Goal: Task Accomplishment & Management: Complete application form

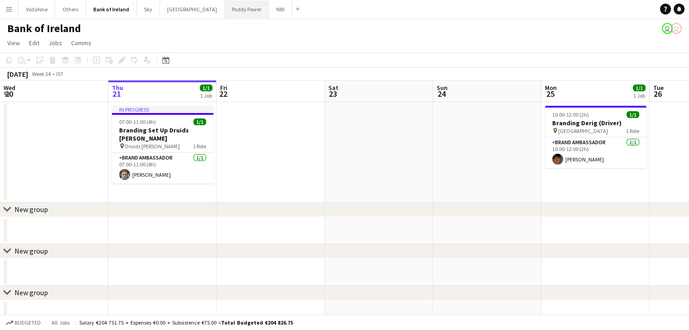
click at [225, 11] on button "Paddy Power Close" at bounding box center [247, 9] width 44 height 18
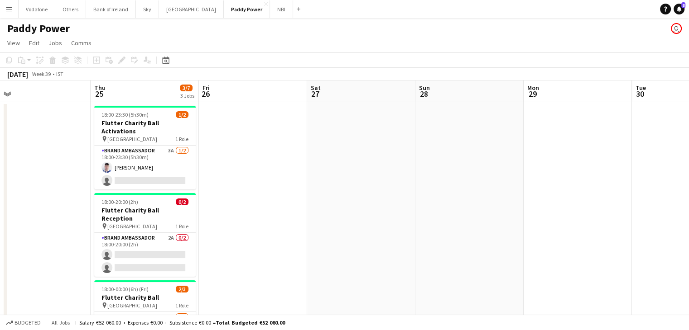
click at [252, 136] on app-date-cell at bounding box center [253, 245] width 108 height 287
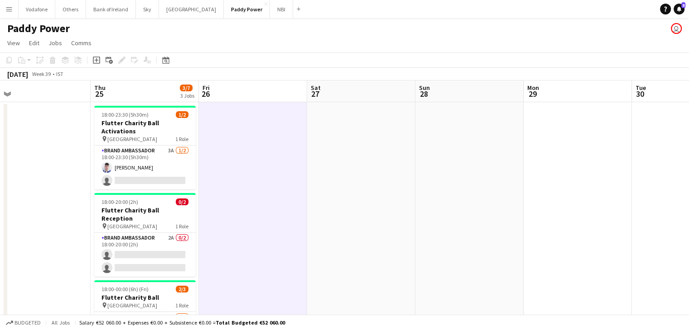
click at [264, 84] on app-board-header-date "Fri 26" at bounding box center [253, 92] width 108 height 22
click at [359, 89] on app-board-header-date "Sat 27" at bounding box center [361, 92] width 108 height 22
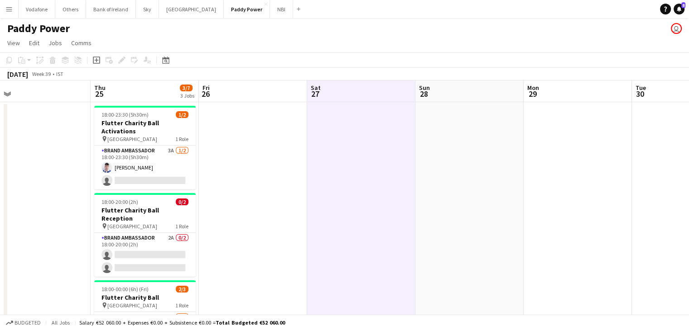
click at [290, 80] on div "[DATE] Week 39 • IST" at bounding box center [344, 74] width 689 height 13
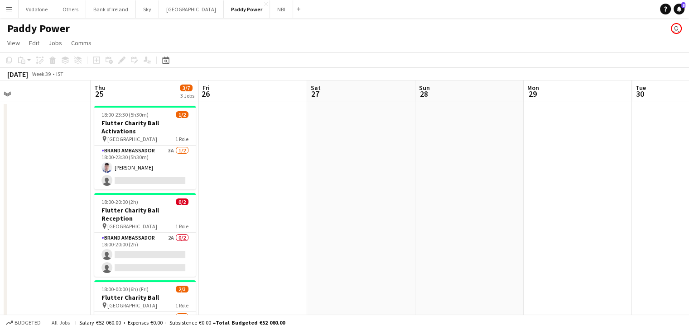
click at [287, 87] on app-board-header-date "Fri 26" at bounding box center [253, 92] width 108 height 22
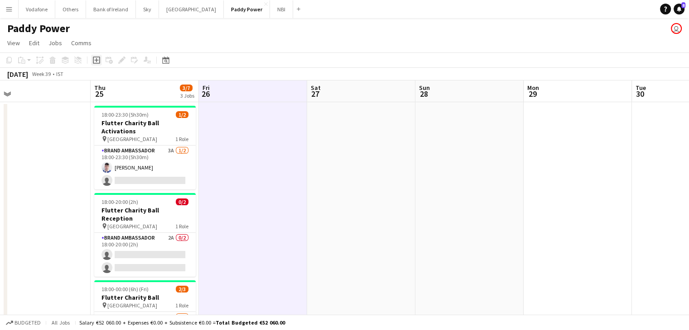
click at [98, 64] on icon at bounding box center [96, 60] width 7 height 7
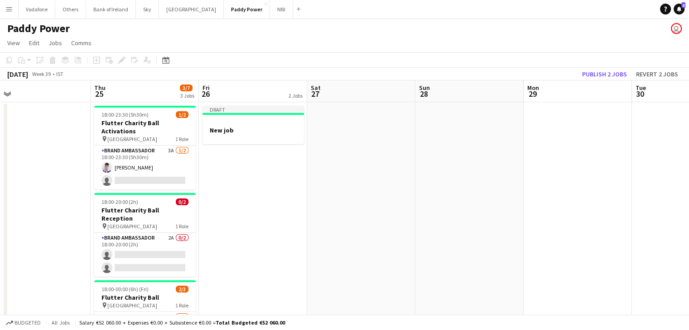
click at [183, 87] on span "3/7" at bounding box center [186, 88] width 13 height 7
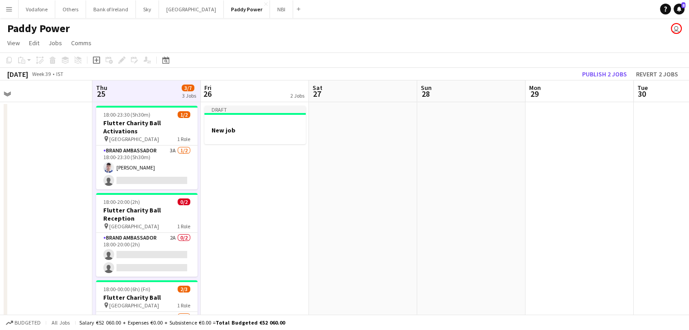
click at [250, 99] on app-board-header-date "Fri 26 2 Jobs" at bounding box center [255, 92] width 108 height 22
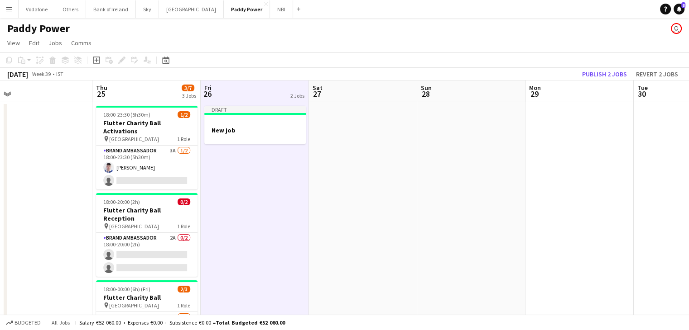
click at [42, 63] on div "Copy Paste Paste Ctrl+V Paste with crew Ctrl+Shift+V Paste linked Job [GEOGRAPH…" at bounding box center [44, 60] width 80 height 11
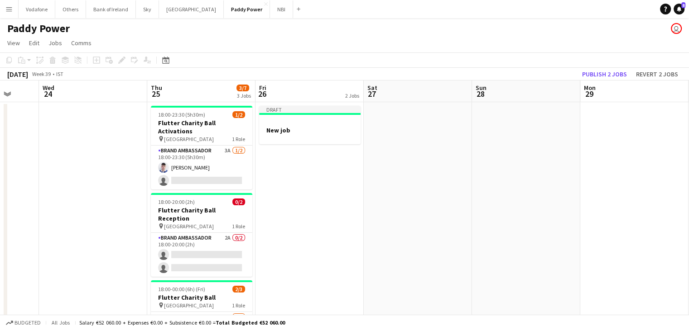
drag, startPoint x: 239, startPoint y: 134, endPoint x: 272, endPoint y: 133, distance: 33.5
click at [272, 133] on app-calendar-viewport "Sun 21 Mon 22 Tue 23 Wed 24 Thu 25 3/7 3 Jobs Fri 26 2 Jobs Sat 27 Sun 28 Mon 2…" at bounding box center [344, 273] width 689 height 384
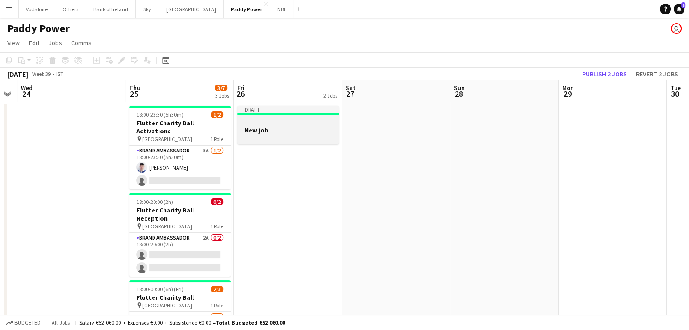
click at [272, 132] on h3 "New job" at bounding box center [287, 130] width 101 height 8
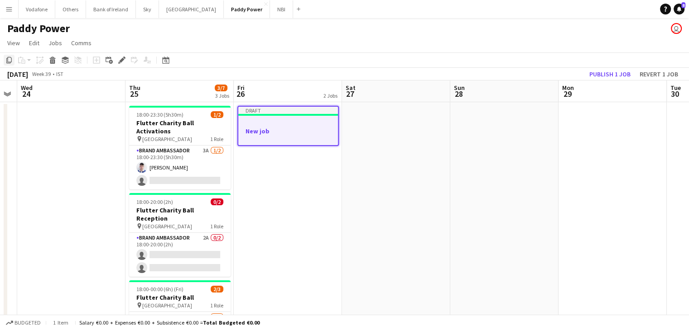
drag, startPoint x: 9, startPoint y: 63, endPoint x: 173, endPoint y: 105, distance: 169.6
click at [9, 63] on icon at bounding box center [8, 60] width 5 height 6
click at [378, 147] on app-date-cell at bounding box center [396, 245] width 108 height 287
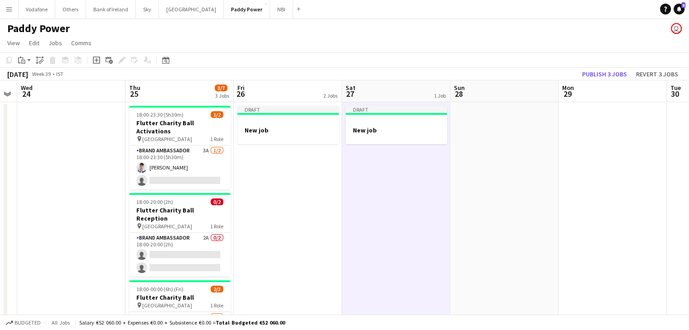
click at [471, 135] on app-date-cell at bounding box center [504, 245] width 108 height 287
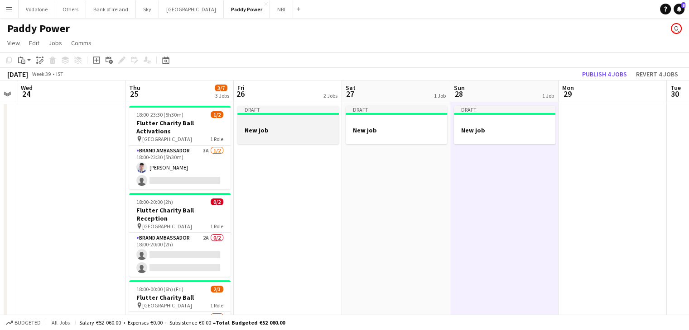
click at [313, 140] on div at bounding box center [287, 137] width 101 height 7
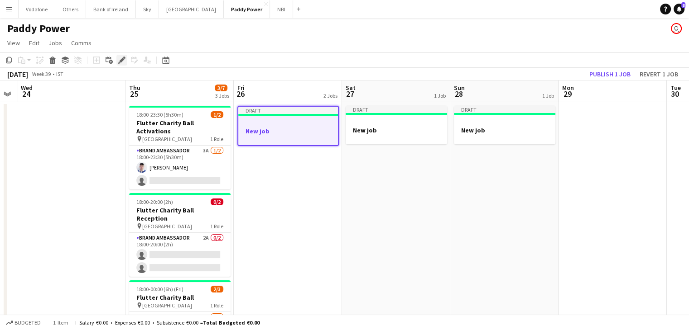
click at [118, 62] on icon "Edit" at bounding box center [121, 60] width 7 height 7
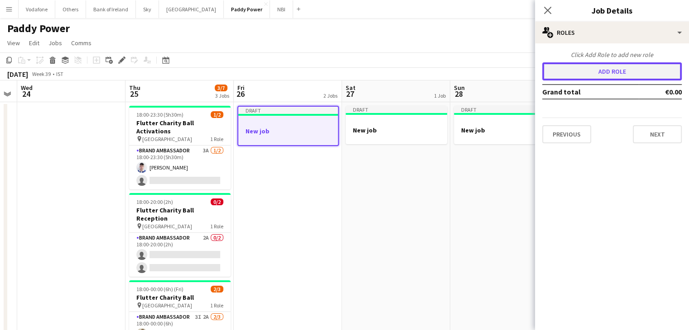
click at [599, 68] on button "Add role" at bounding box center [611, 71] width 139 height 18
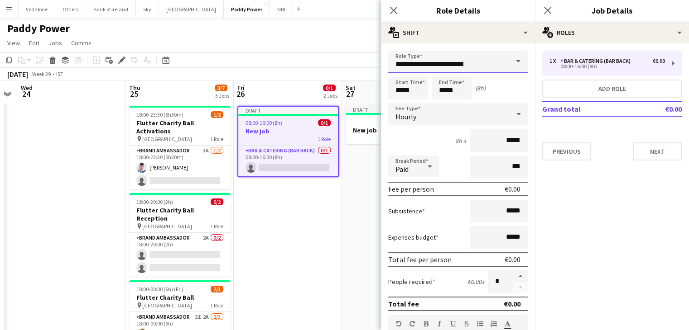
click at [458, 64] on input "**********" at bounding box center [457, 62] width 139 height 23
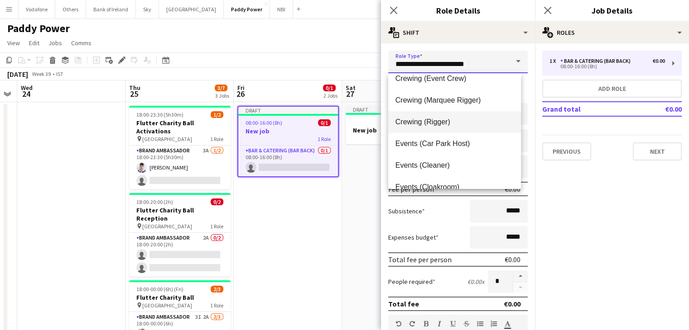
scroll to position [136, 0]
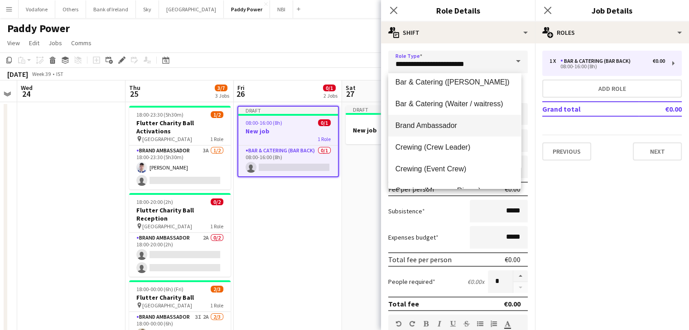
click at [451, 125] on span "Brand Ambassador" at bounding box center [454, 125] width 118 height 9
type input "**********"
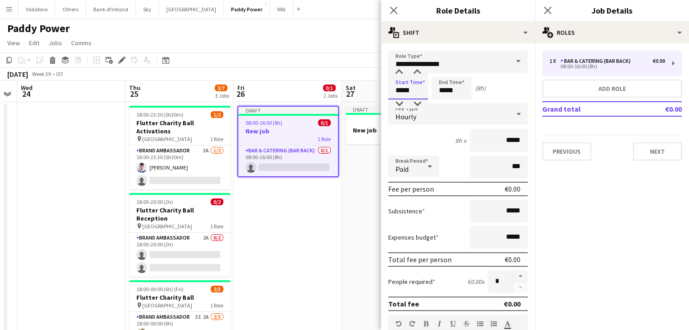
click at [415, 89] on input "*****" at bounding box center [408, 88] width 40 height 23
click at [397, 74] on div at bounding box center [399, 72] width 18 height 9
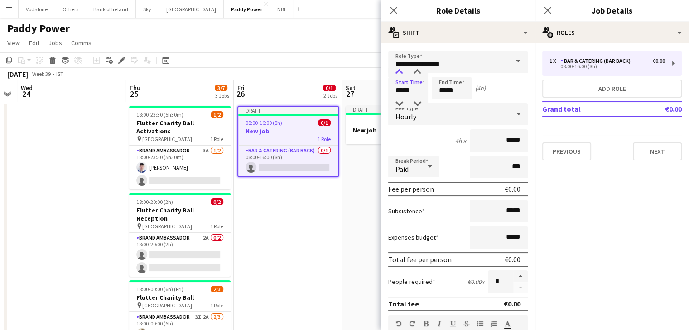
type input "*****"
click at [397, 74] on div at bounding box center [399, 72] width 18 height 9
click at [451, 91] on input "*****" at bounding box center [451, 88] width 40 height 23
click at [441, 72] on div at bounding box center [442, 72] width 18 height 9
type input "*****"
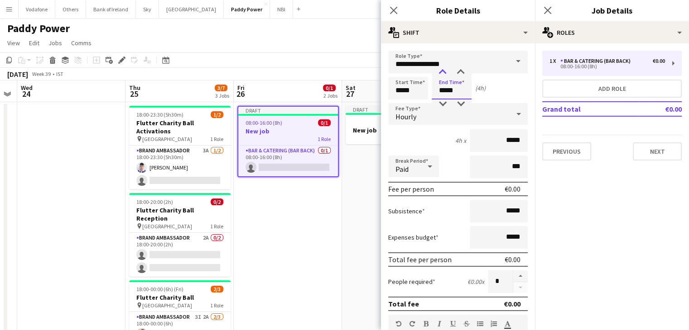
click at [441, 72] on div at bounding box center [442, 72] width 18 height 9
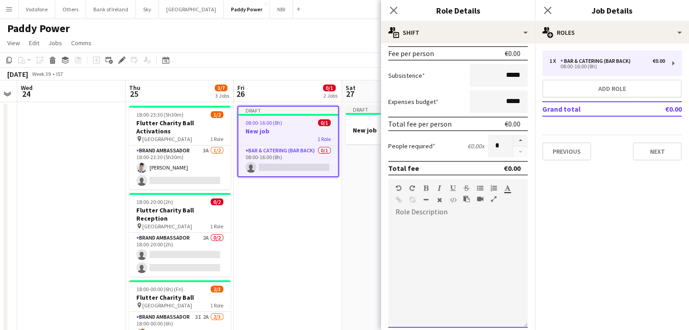
click at [426, 232] on div at bounding box center [457, 274] width 139 height 109
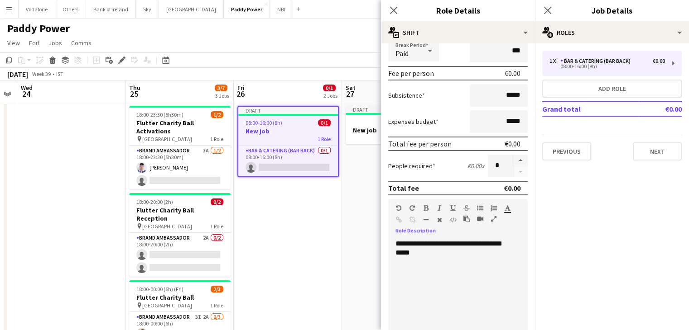
scroll to position [91, 0]
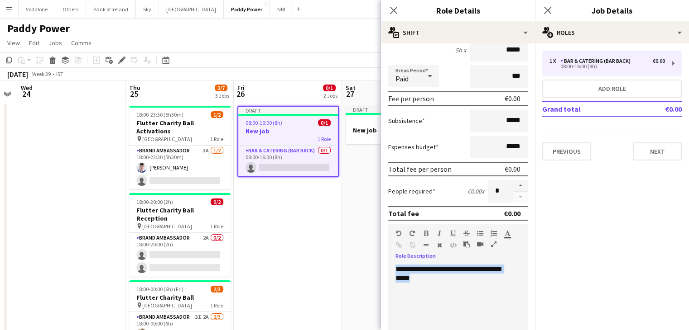
drag, startPoint x: 424, startPoint y: 274, endPoint x: 395, endPoint y: 267, distance: 29.9
click at [395, 267] on div "**********" at bounding box center [454, 319] width 133 height 109
copy div "**********"
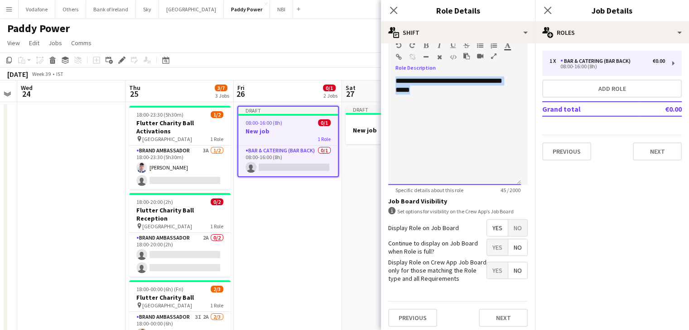
scroll to position [281, 0]
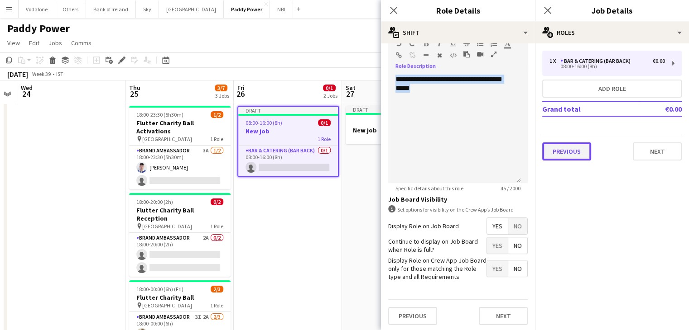
click at [568, 153] on button "Previous" at bounding box center [566, 152] width 49 height 18
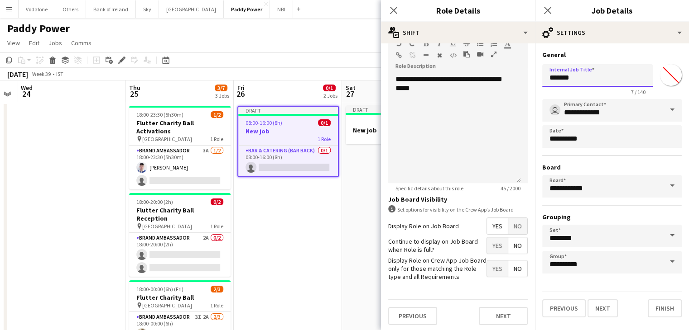
drag, startPoint x: 580, startPoint y: 78, endPoint x: 551, endPoint y: 86, distance: 30.4
click at [551, 86] on input "*******" at bounding box center [597, 75] width 110 height 23
type input "*"
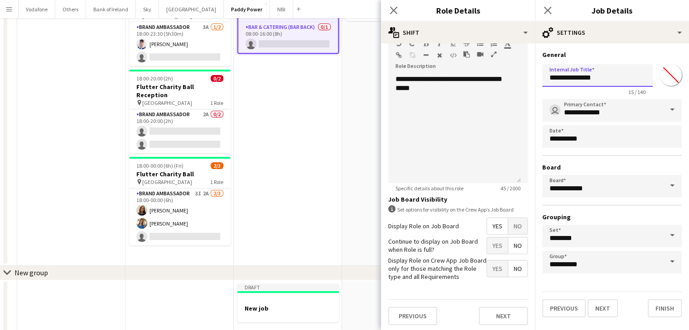
scroll to position [148, 0]
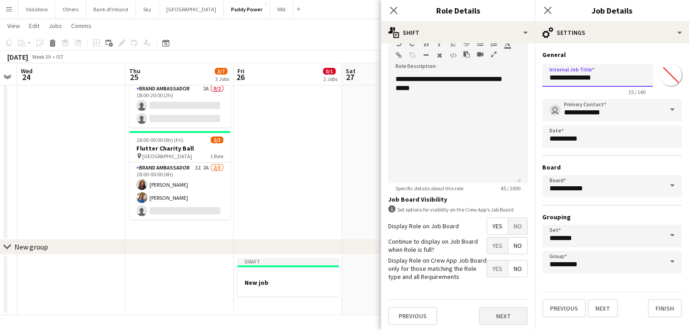
type input "**********"
click at [502, 319] on button "Next" at bounding box center [503, 316] width 49 height 18
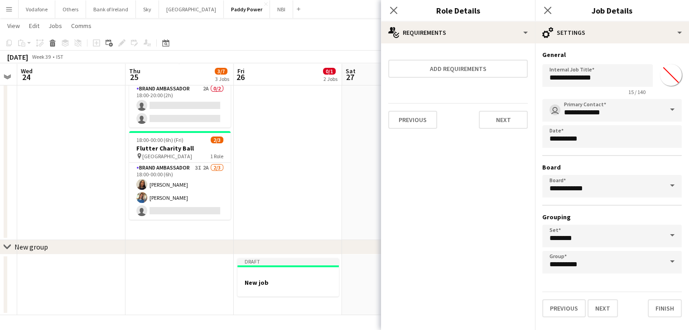
scroll to position [0, 0]
click at [506, 125] on button "Next" at bounding box center [503, 120] width 49 height 18
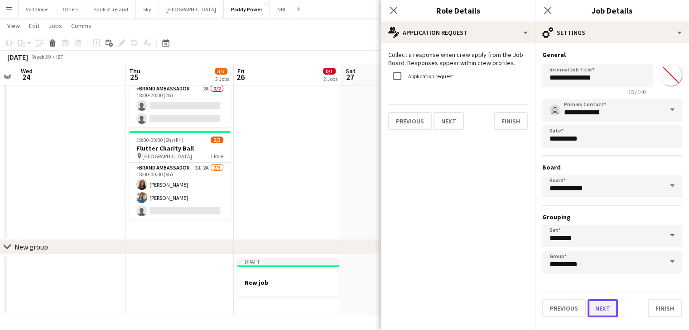
click at [608, 306] on button "Next" at bounding box center [602, 309] width 30 height 18
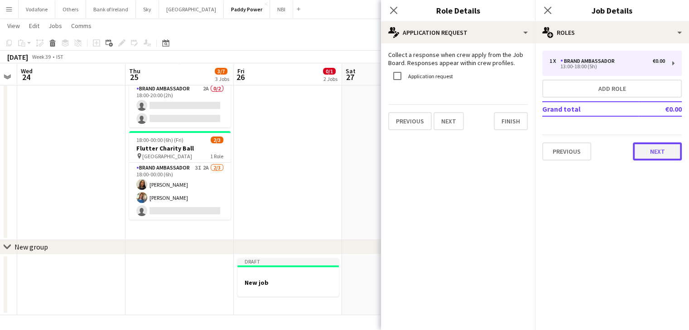
click at [658, 144] on button "Next" at bounding box center [656, 152] width 49 height 18
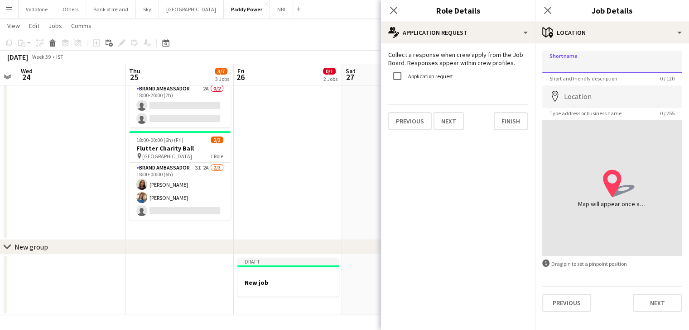
click at [593, 61] on input "Shortname" at bounding box center [611, 62] width 139 height 23
type input "**********"
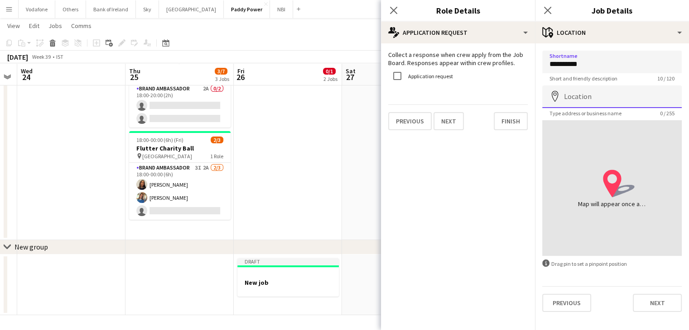
click at [594, 104] on input "Location" at bounding box center [611, 97] width 139 height 23
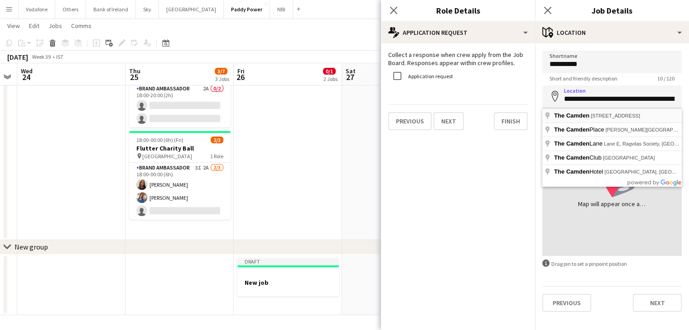
type input "**********"
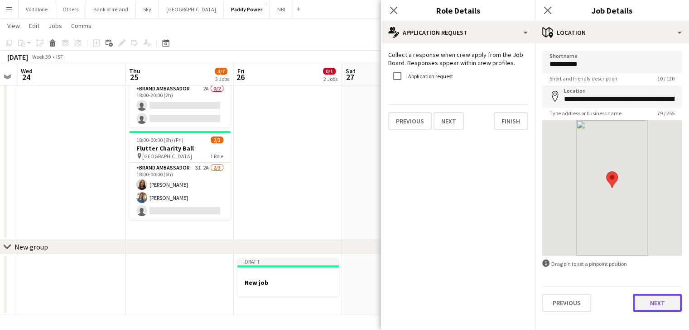
click at [651, 303] on button "Next" at bounding box center [656, 303] width 49 height 18
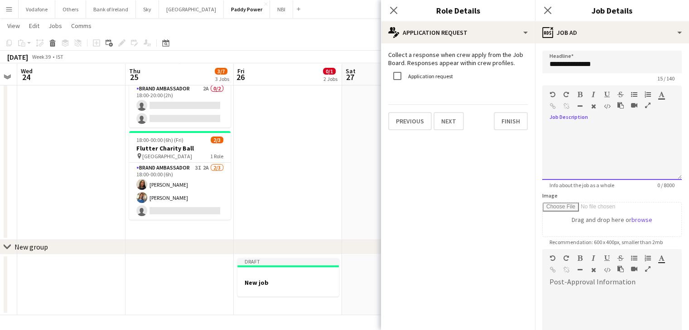
click at [589, 126] on div at bounding box center [611, 153] width 139 height 54
paste div
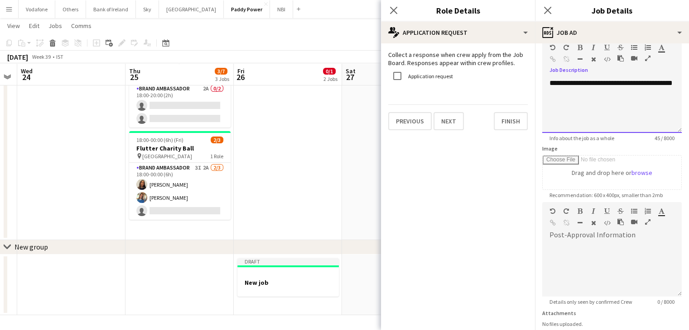
scroll to position [116, 0]
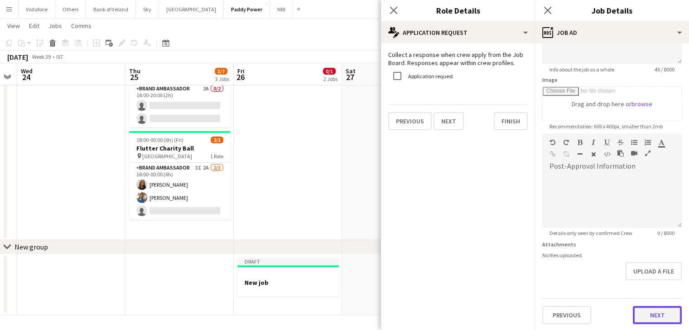
click at [651, 318] on button "Next" at bounding box center [656, 315] width 49 height 18
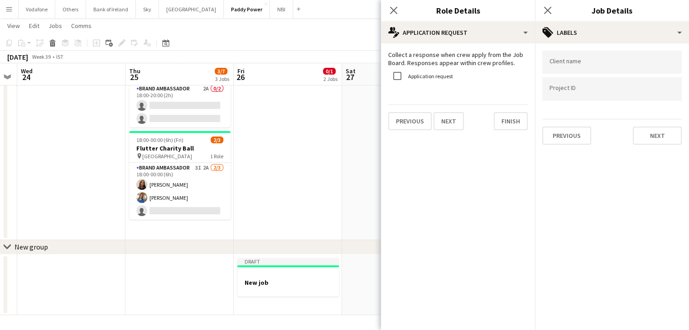
scroll to position [0, 0]
click at [596, 64] on input "Type to search client labels..." at bounding box center [611, 62] width 125 height 8
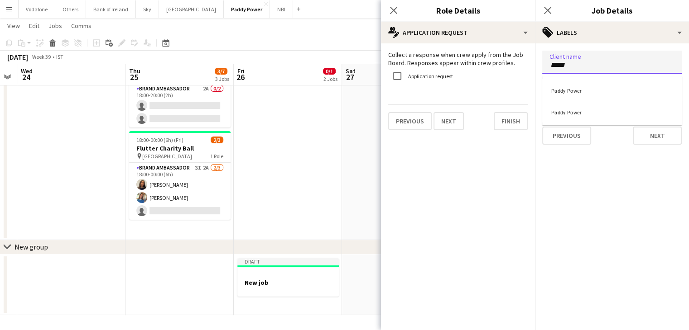
type input "*****"
click at [595, 86] on div "Paddy Power" at bounding box center [611, 90] width 139 height 22
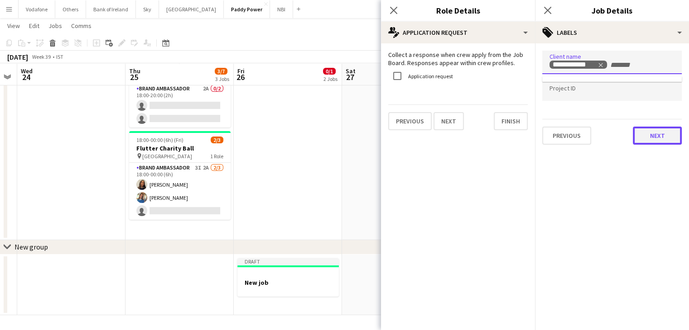
click at [645, 131] on button "Next" at bounding box center [656, 136] width 49 height 18
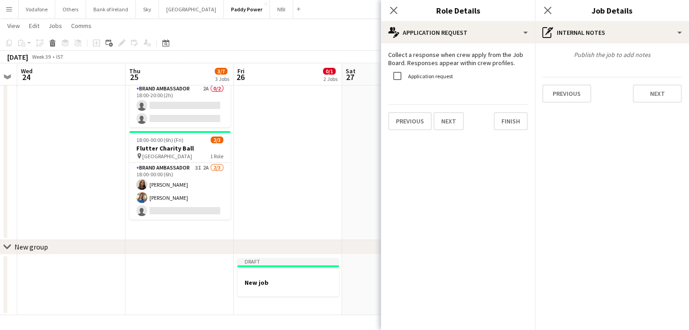
type input "*******"
click at [652, 95] on button "Next" at bounding box center [656, 94] width 49 height 18
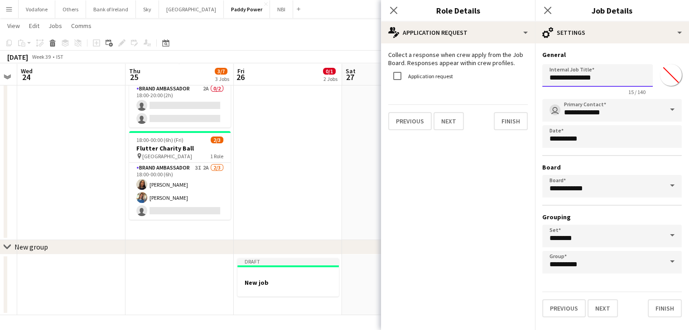
click at [599, 81] on input "**********" at bounding box center [597, 75] width 110 height 23
click at [662, 314] on button "Finish" at bounding box center [664, 309] width 34 height 18
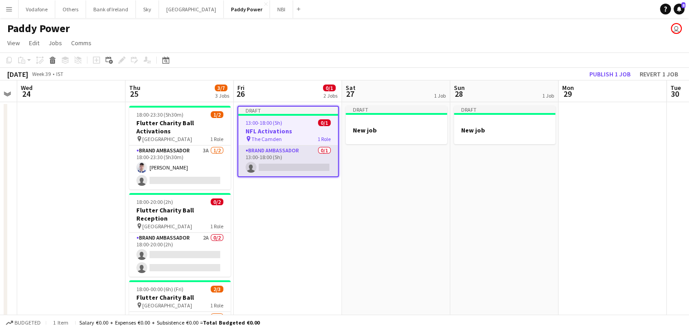
click at [300, 166] on app-card-role "Brand Ambassador 0/1 13:00-18:00 (5h) single-neutral-actions" at bounding box center [288, 161] width 100 height 31
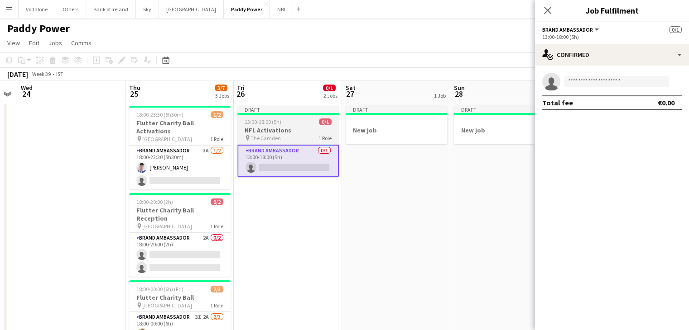
drag, startPoint x: 297, startPoint y: 128, endPoint x: 284, endPoint y: 110, distance: 22.4
click at [286, 112] on div "Draft" at bounding box center [287, 109] width 101 height 7
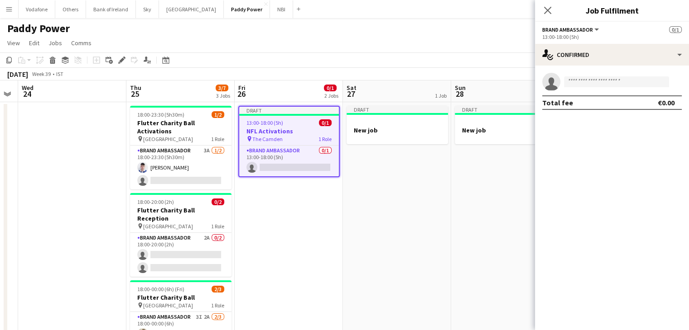
click at [274, 94] on app-board-header-date "Fri 26 0/1 2 Jobs" at bounding box center [289, 92] width 108 height 22
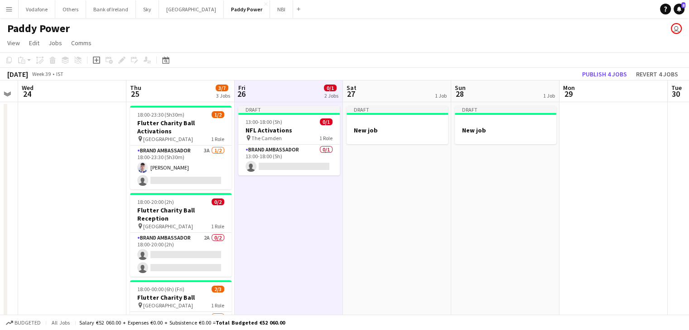
drag, startPoint x: 274, startPoint y: 94, endPoint x: 474, endPoint y: 220, distance: 236.4
click at [474, 220] on app-date-cell "Draft New job" at bounding box center [505, 245] width 108 height 287
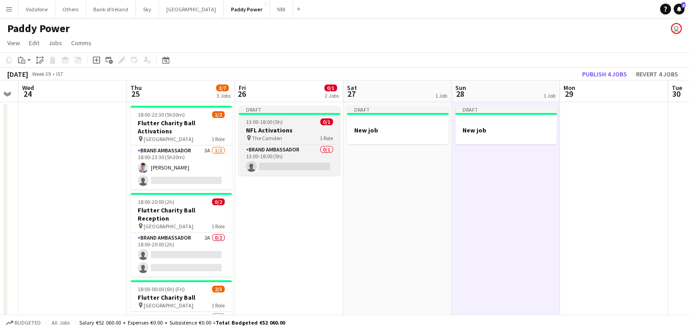
click at [270, 122] on span "13:00-18:00 (5h)" at bounding box center [264, 122] width 37 height 7
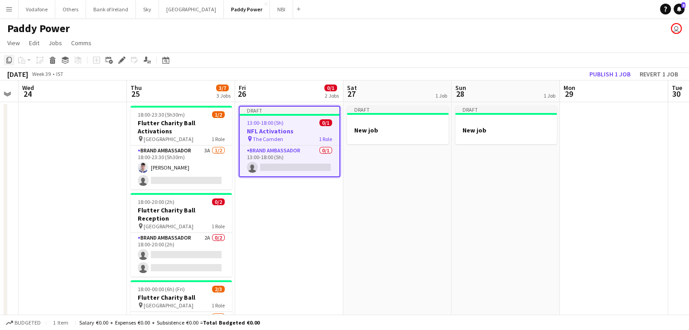
click at [6, 61] on icon "Copy" at bounding box center [8, 60] width 7 height 7
click at [404, 133] on h3 "New job" at bounding box center [397, 130] width 101 height 8
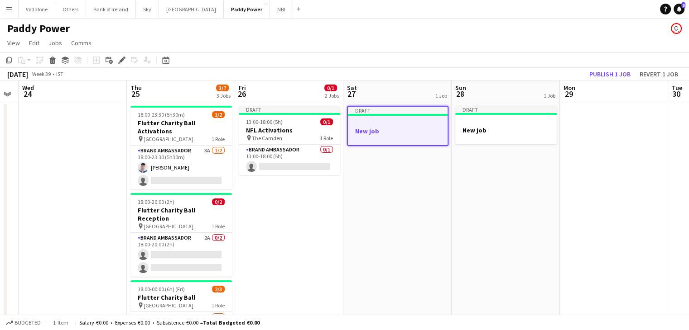
drag, startPoint x: 400, startPoint y: 133, endPoint x: 376, endPoint y: 159, distance: 35.6
click at [376, 159] on app-date-cell "Draft New job" at bounding box center [397, 245] width 108 height 287
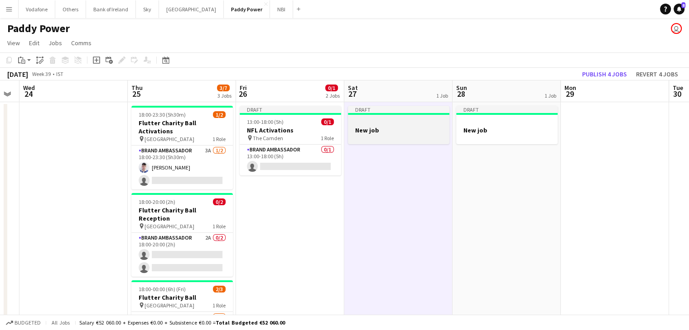
click at [389, 140] on div at bounding box center [398, 137] width 101 height 7
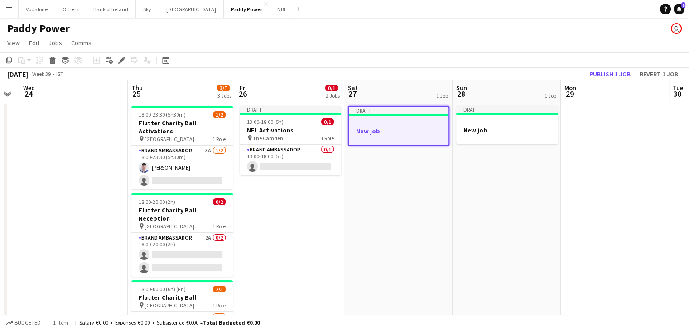
click at [377, 160] on app-date-cell "Draft New job" at bounding box center [398, 245] width 108 height 287
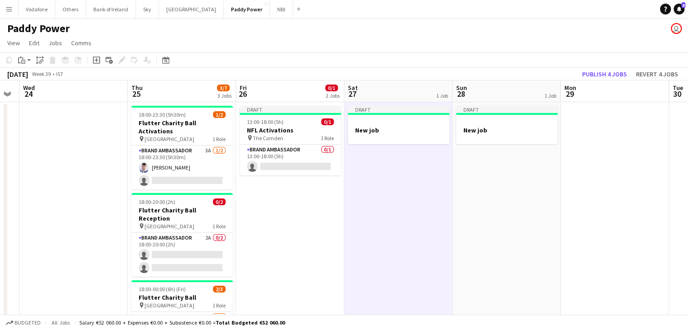
click at [375, 180] on app-date-cell "Draft New job" at bounding box center [398, 245] width 108 height 287
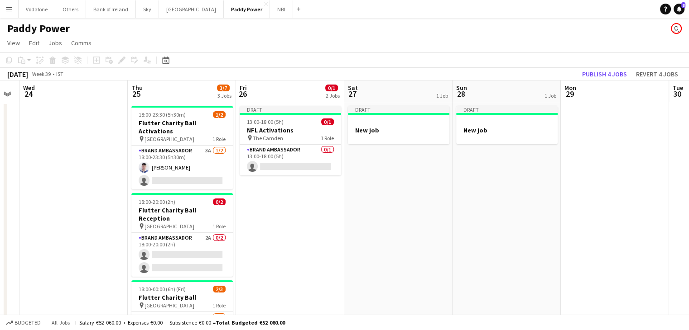
click at [381, 218] on app-date-cell "Draft New job" at bounding box center [398, 245] width 108 height 287
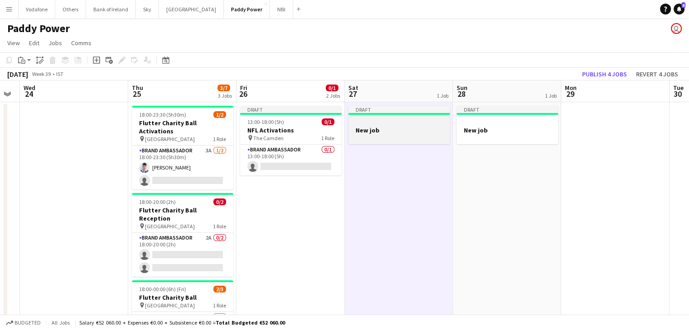
click at [372, 134] on div at bounding box center [398, 137] width 101 height 7
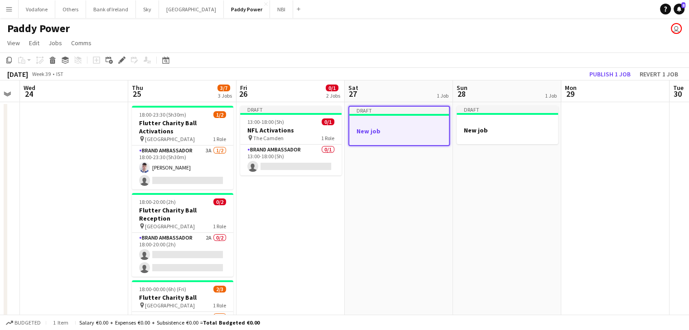
scroll to position [0, 304]
click at [7, 61] on icon at bounding box center [8, 60] width 5 height 6
click at [249, 157] on app-card-role "Brand Ambassador 0/1 13:00-18:00 (5h) single-neutral-actions" at bounding box center [290, 160] width 101 height 31
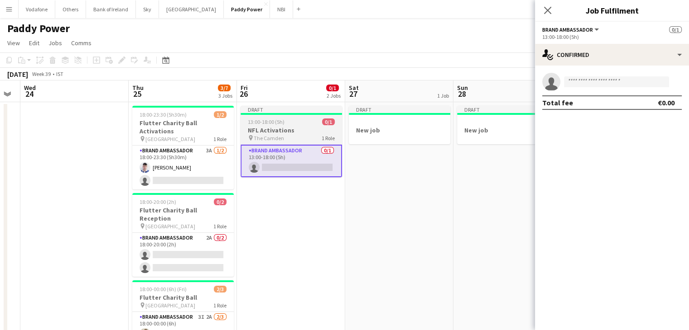
click at [278, 134] on h3 "NFL Activations" at bounding box center [290, 130] width 101 height 8
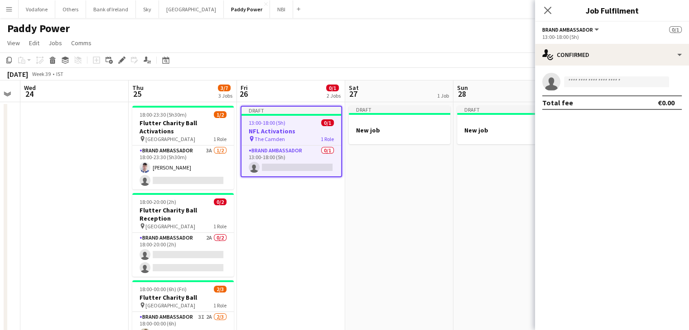
click at [277, 92] on app-board-header-date "Fri 26 0/1 2 Jobs" at bounding box center [291, 92] width 108 height 22
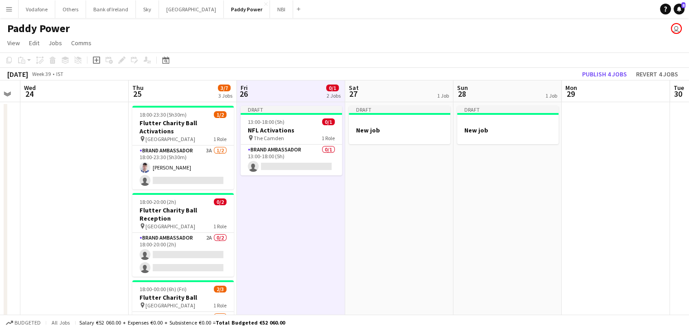
click at [273, 134] on h3 "NFL Activations" at bounding box center [290, 130] width 101 height 8
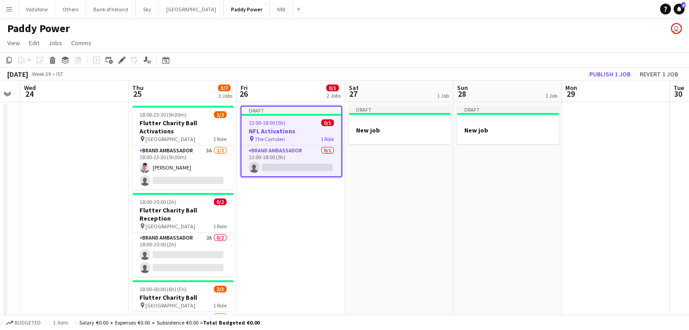
scroll to position [0, 304]
click at [9, 62] on icon at bounding box center [8, 60] width 5 height 6
click at [390, 133] on h3 "New job" at bounding box center [399, 130] width 101 height 8
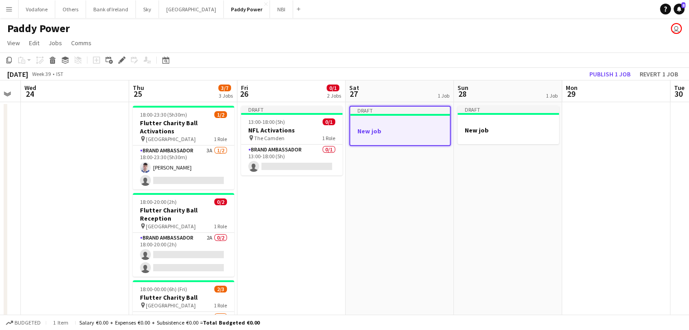
click at [335, 176] on app-date-cell "Draft 13:00-18:00 (5h) 0/1 NFL Activations pin The Camden 1 Role Brand Ambassad…" at bounding box center [291, 245] width 108 height 287
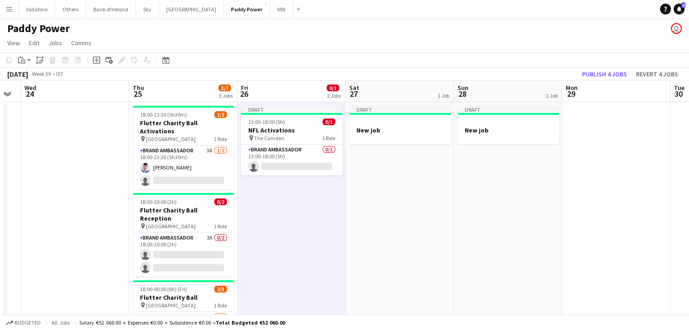
click at [436, 182] on app-date-cell "Draft New job" at bounding box center [399, 245] width 108 height 287
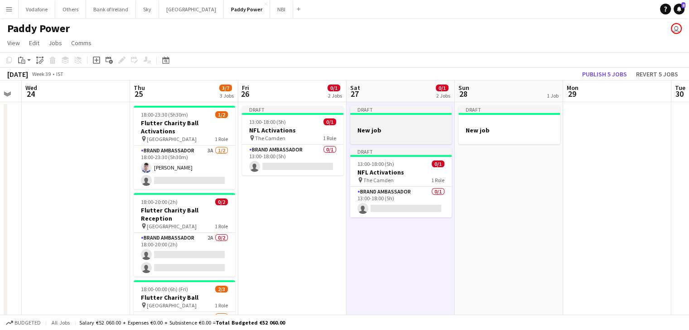
drag, startPoint x: 390, startPoint y: 116, endPoint x: 363, endPoint y: 132, distance: 31.8
click at [363, 132] on h3 "New job" at bounding box center [400, 130] width 101 height 8
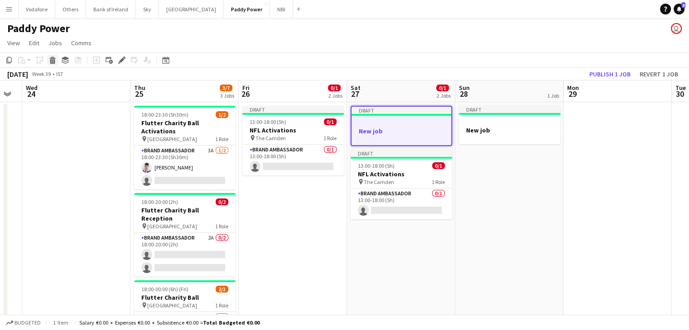
click at [54, 63] on icon at bounding box center [52, 61] width 5 height 5
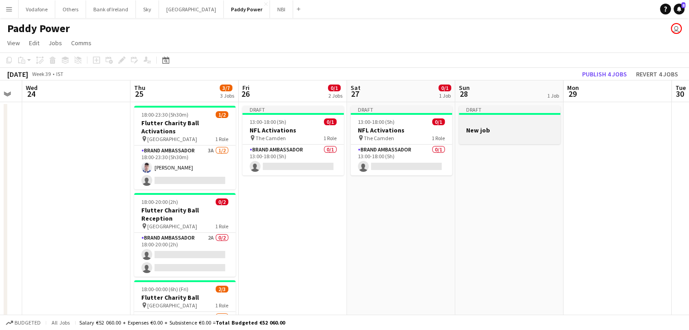
click at [502, 134] on div at bounding box center [509, 137] width 101 height 7
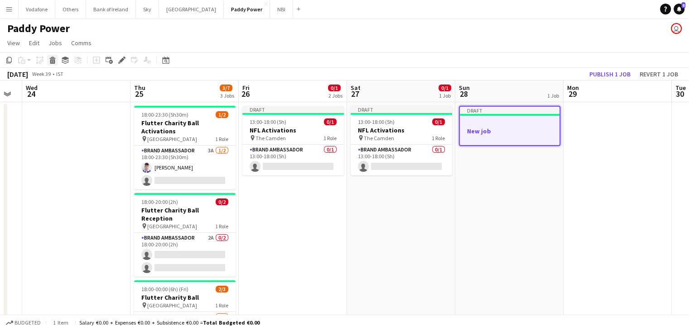
click at [51, 60] on icon at bounding box center [52, 61] width 5 height 5
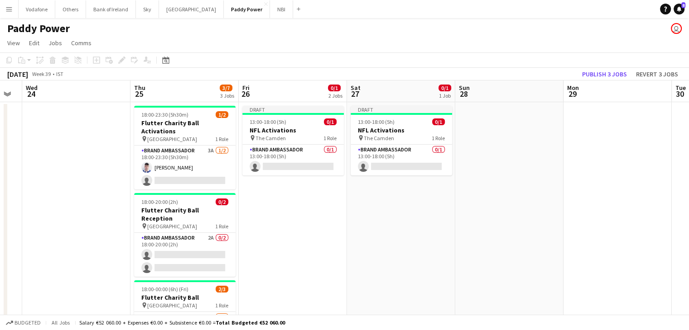
click at [482, 118] on app-date-cell at bounding box center [509, 245] width 108 height 287
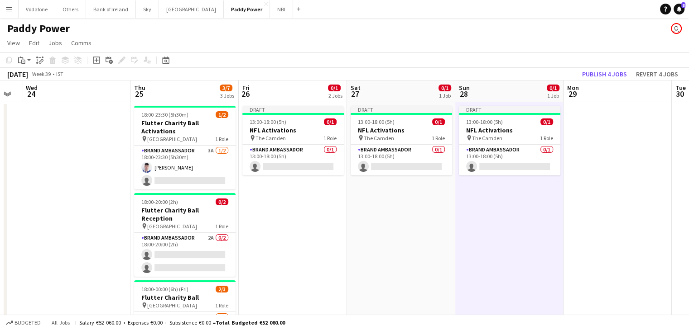
click at [621, 126] on app-date-cell at bounding box center [617, 245] width 108 height 287
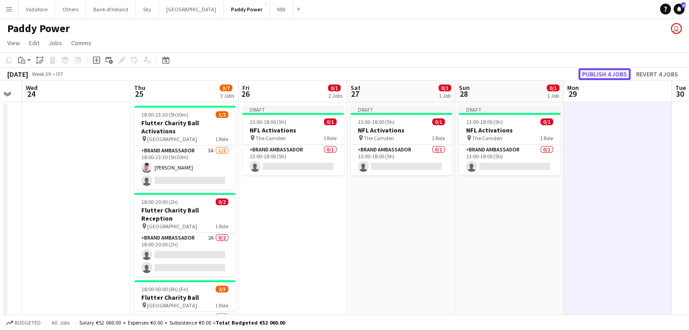
click at [591, 75] on button "Publish 4 jobs" at bounding box center [604, 74] width 52 height 12
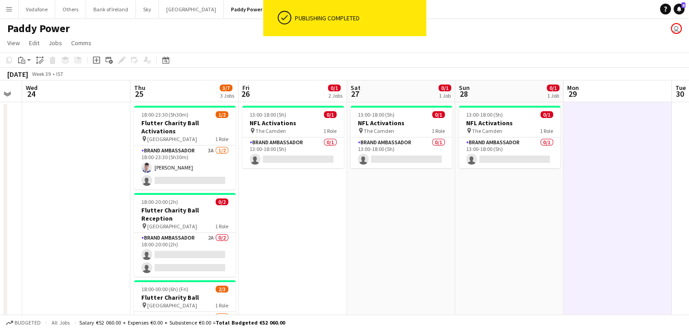
click at [603, 191] on app-date-cell at bounding box center [617, 245] width 108 height 287
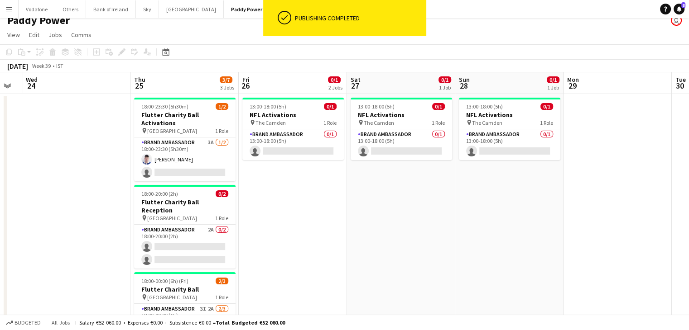
scroll to position [0, 0]
